Goal: Information Seeking & Learning: Understand process/instructions

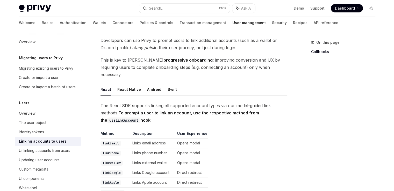
click at [394, 40] on html "Privy Docs home page Search... Ctrl K Ask AI Demo Support Dashboard Dashboard S…" at bounding box center [197, 67] width 394 height 191
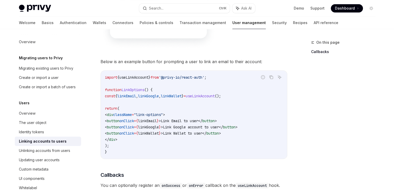
scroll to position [420, 0]
click at [215, 93] on span "useLinkAccount" at bounding box center [200, 95] width 29 height 5
click at [193, 92] on code "import { useLinkAccount } from '@privy-io/react-auth' ; function LinkOptions ()…" at bounding box center [194, 114] width 178 height 81
click at [235, 139] on code "import { useLinkAccount } from '@privy-io/react-auth' ; function LinkOptions ()…" at bounding box center [194, 114] width 178 height 81
click at [241, 93] on code "import { useLinkAccount } from '@privy-io/react-auth' ; function LinkOptions ()…" at bounding box center [194, 114] width 178 height 81
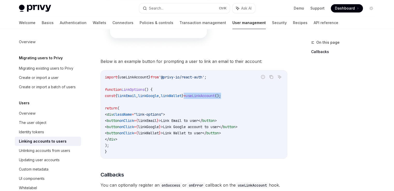
drag, startPoint x: 251, startPoint y: 89, endPoint x: 205, endPoint y: 91, distance: 45.9
click at [205, 91] on code "import { useLinkAccount } from '@privy-io/react-auth' ; function LinkOptions ()…" at bounding box center [194, 114] width 178 height 81
copy span "= useLinkAccount ();"
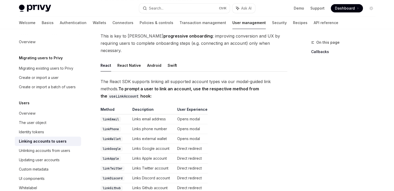
scroll to position [0, 0]
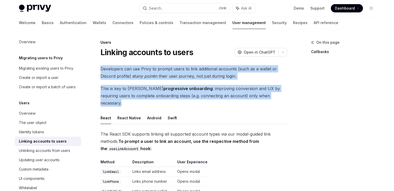
drag, startPoint x: 96, startPoint y: 70, endPoint x: 264, endPoint y: 94, distance: 169.7
click at [102, 102] on img at bounding box center [103, 102] width 6 height 6
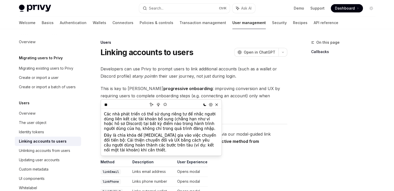
click at [322, 113] on div "On this page Callbacks" at bounding box center [340, 115] width 79 height 152
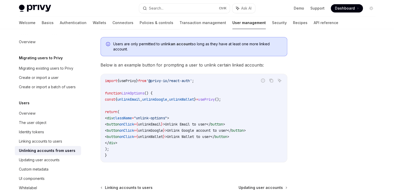
scroll to position [273, 0]
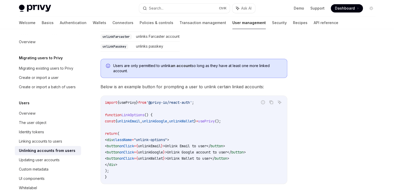
scroll to position [249, 0]
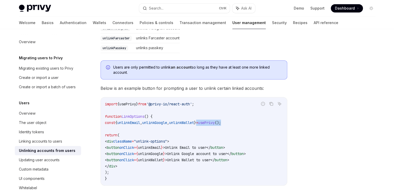
drag, startPoint x: 244, startPoint y: 124, endPoint x: 210, endPoint y: 124, distance: 34.4
click at [210, 124] on code "import { usePrivy } from '@privy-io/react-auth' ; function LinkOptions () { con…" at bounding box center [194, 141] width 178 height 81
copy span "= usePrivy ();"
click at [272, 132] on code "import { usePrivy } from '@privy-io/react-auth' ; function LinkOptions () { con…" at bounding box center [194, 141] width 178 height 81
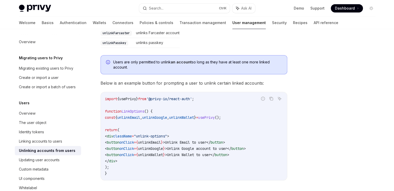
scroll to position [255, 0]
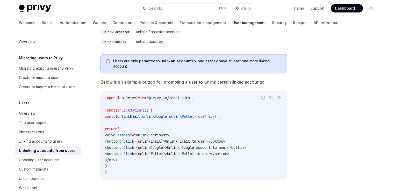
click at [134, 115] on code "import { usePrivy } from '@privy-io/react-auth' ; function LinkOptions () { con…" at bounding box center [194, 135] width 178 height 81
click at [218, 143] on span "button" at bounding box center [216, 141] width 12 height 5
